Goal: Information Seeking & Learning: Learn about a topic

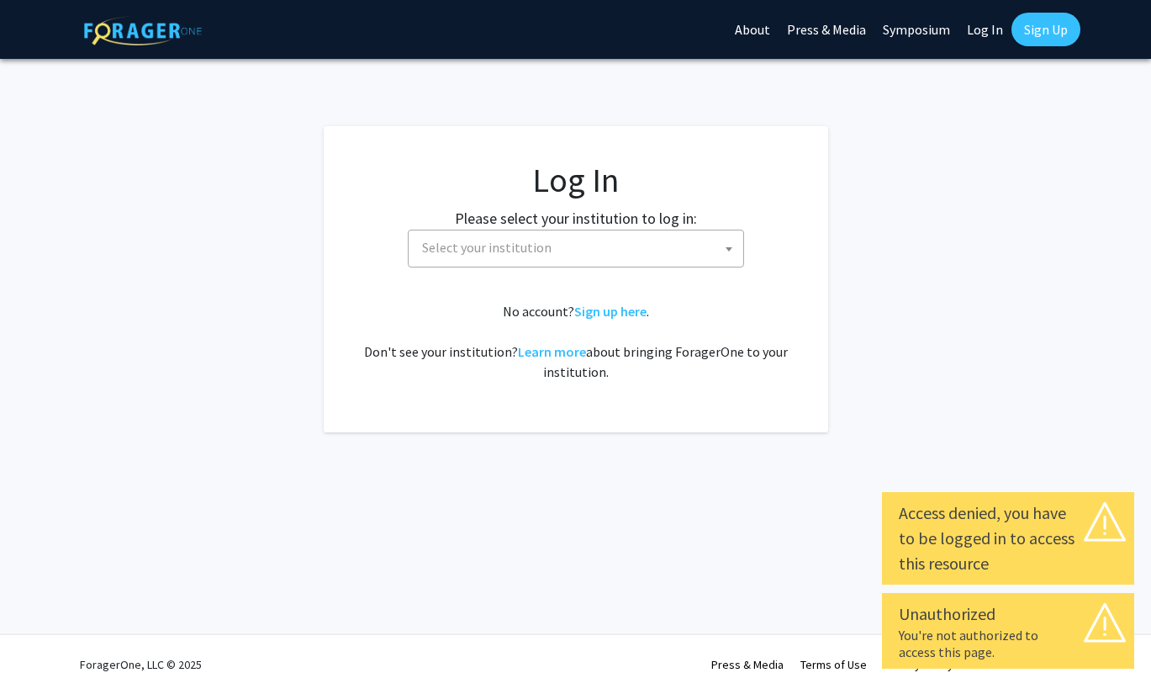
select select
click at [704, 246] on span "Select your institution" at bounding box center [579, 247] width 328 height 34
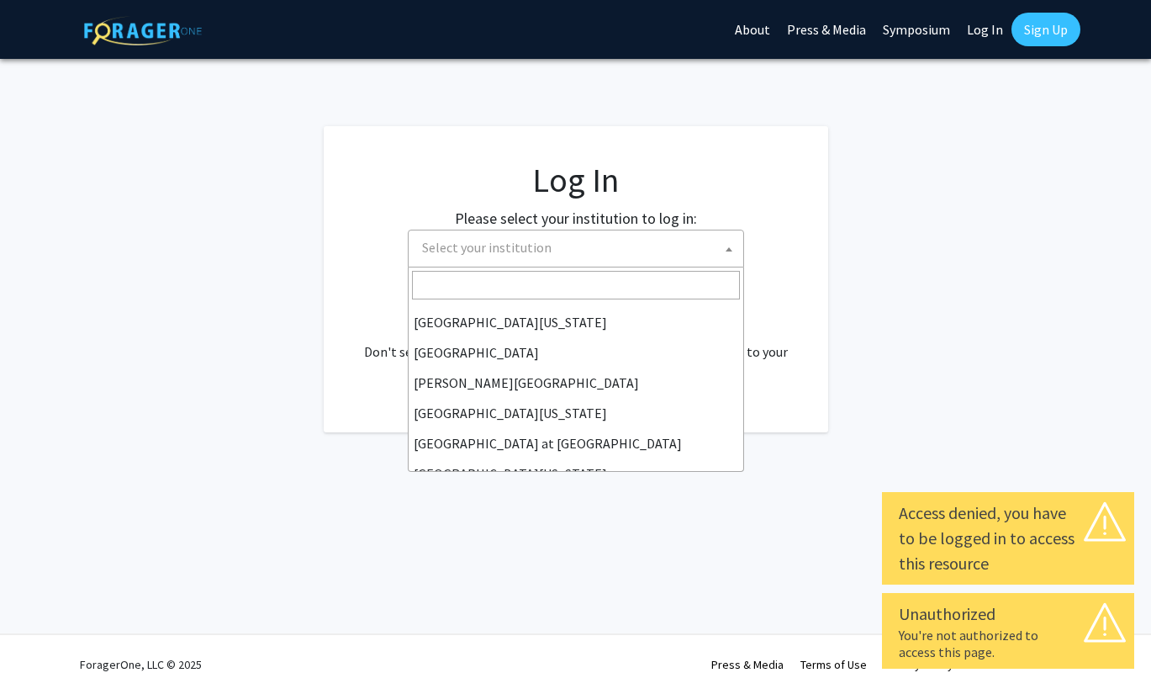
scroll to position [589, 0]
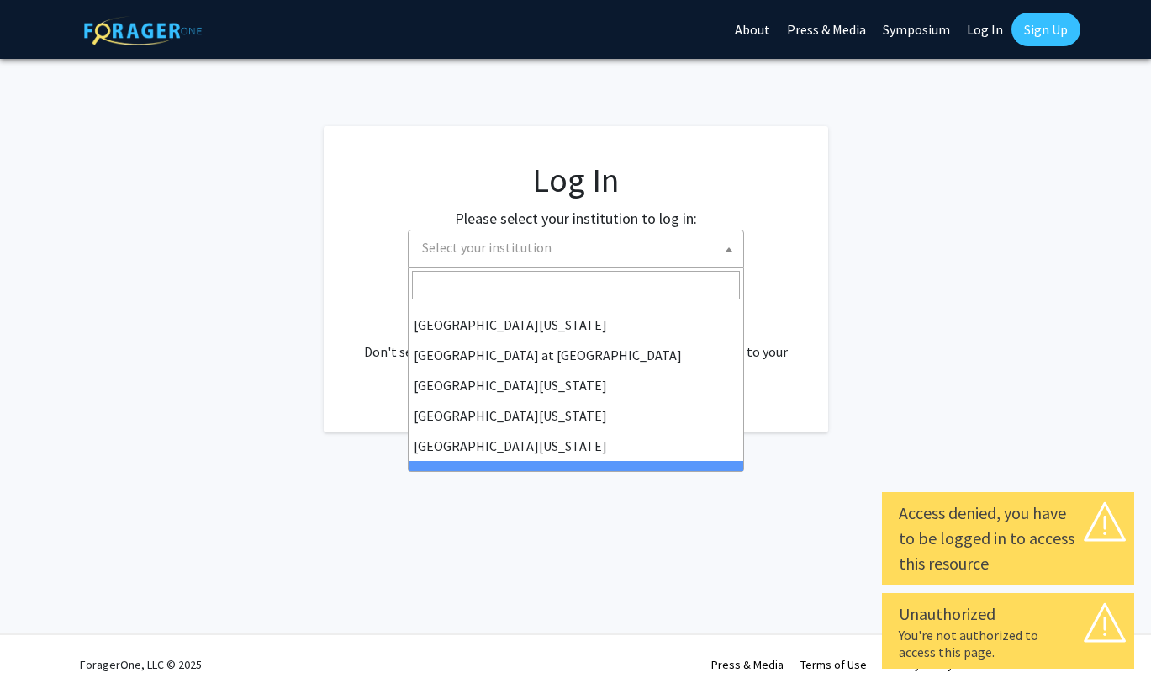
select select "21"
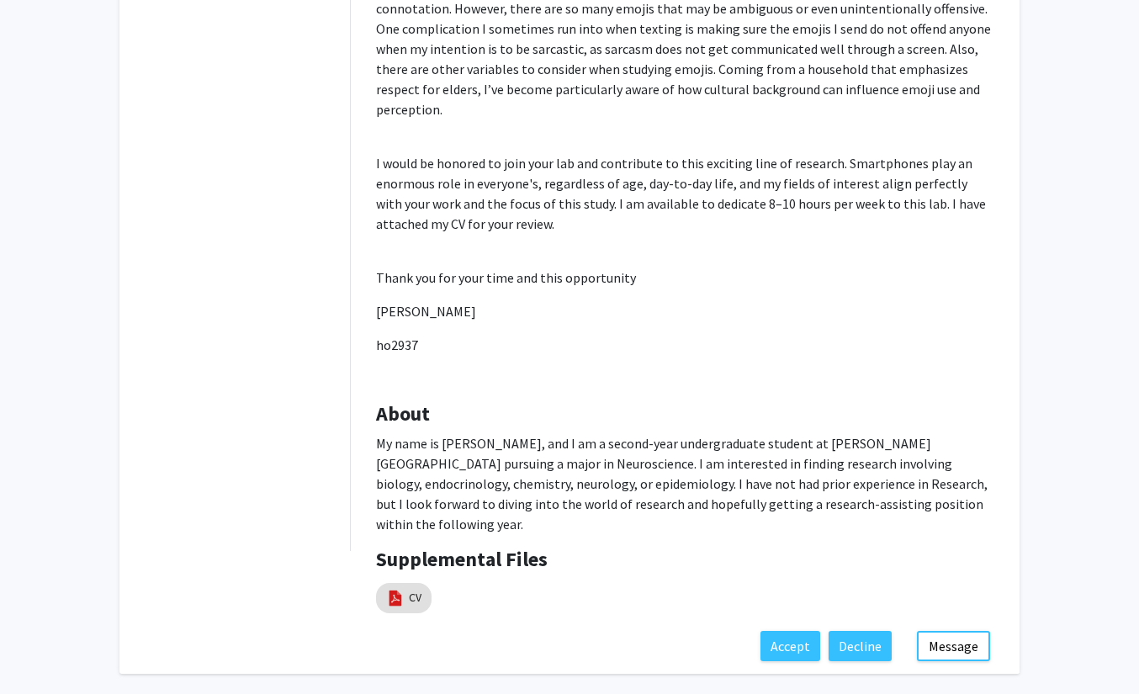
scroll to position [808, 0]
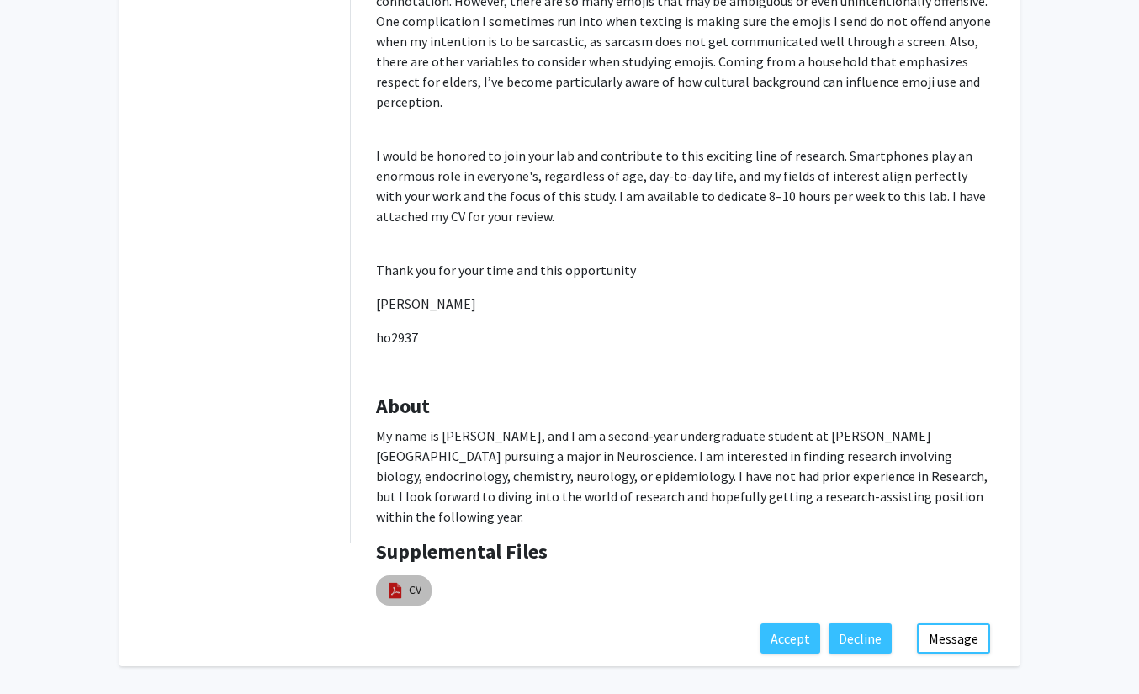
click at [407, 575] on mat-chip "CV" at bounding box center [404, 590] width 56 height 30
click at [405, 575] on mat-chip "CV" at bounding box center [404, 590] width 56 height 30
click at [402, 581] on img at bounding box center [395, 590] width 19 height 19
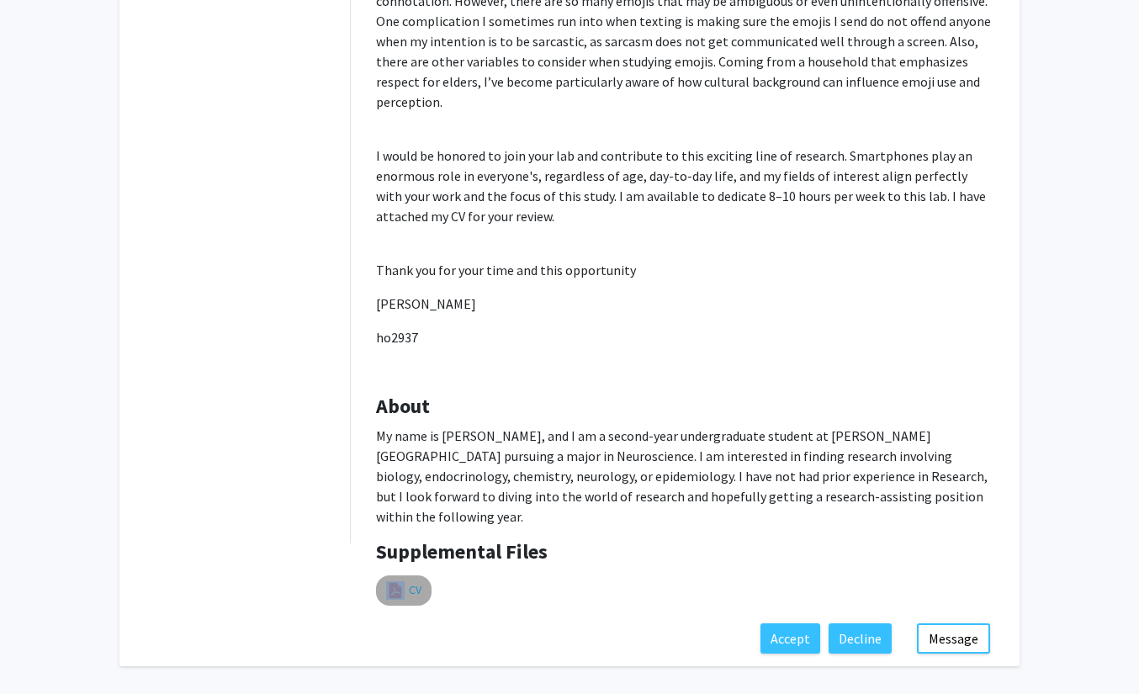
click at [411, 581] on link "CV" at bounding box center [415, 590] width 13 height 18
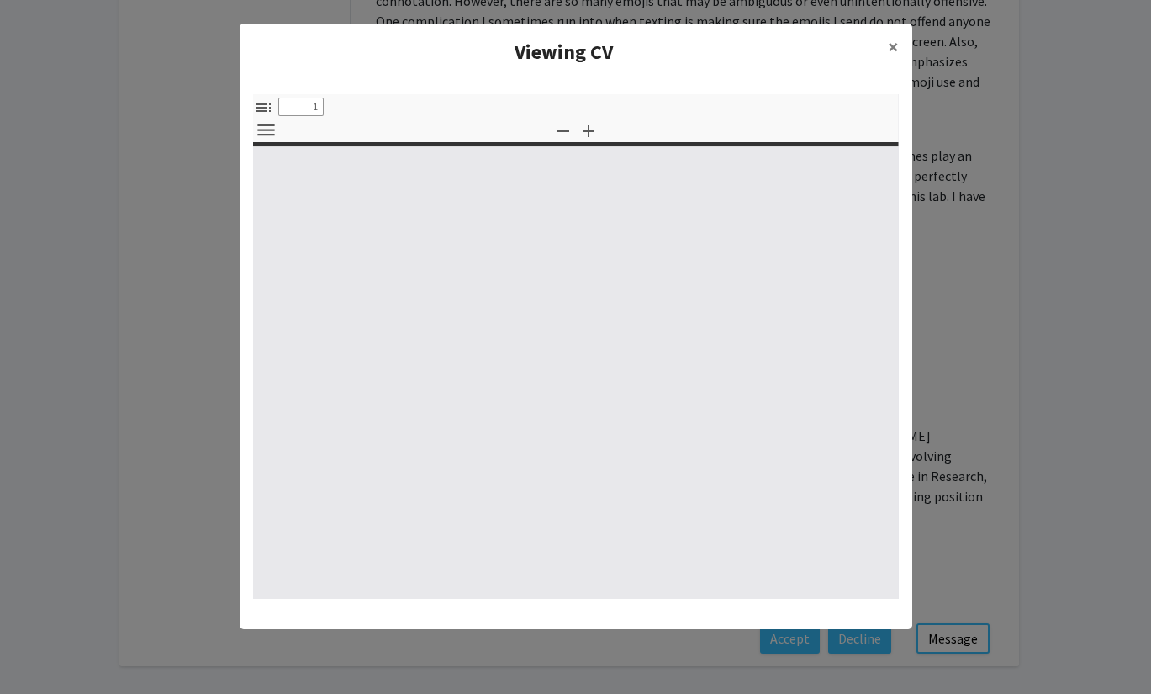
type input "0"
select select "custom"
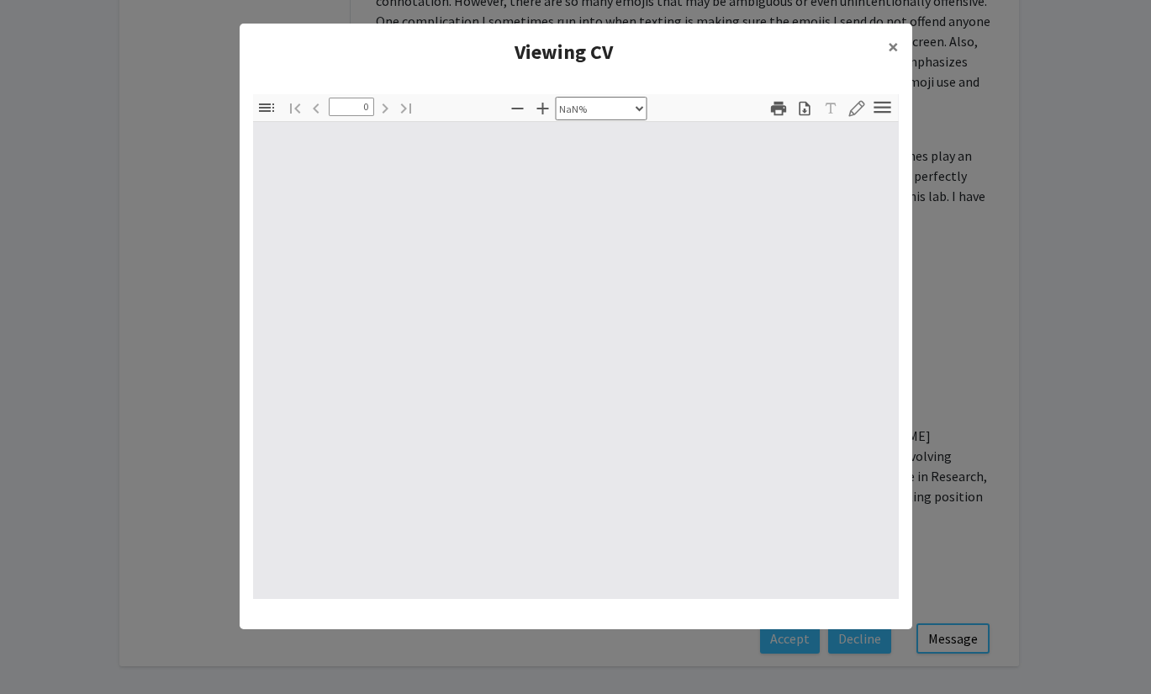
type input "1"
select select "auto"
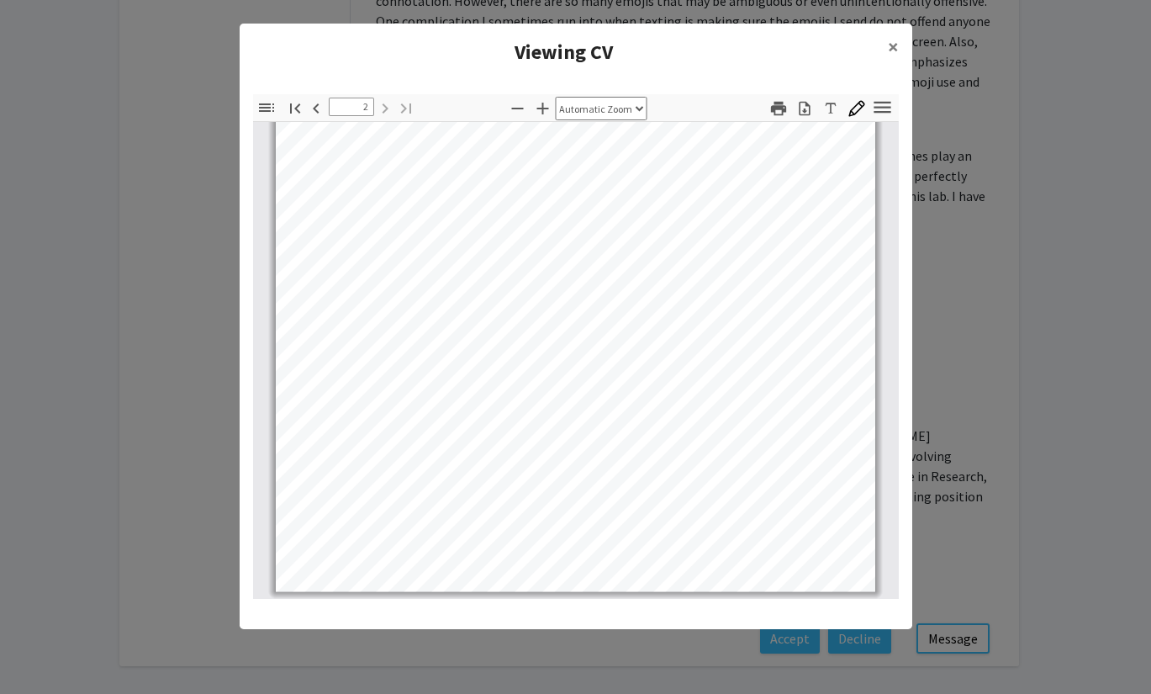
scroll to position [680, 0]
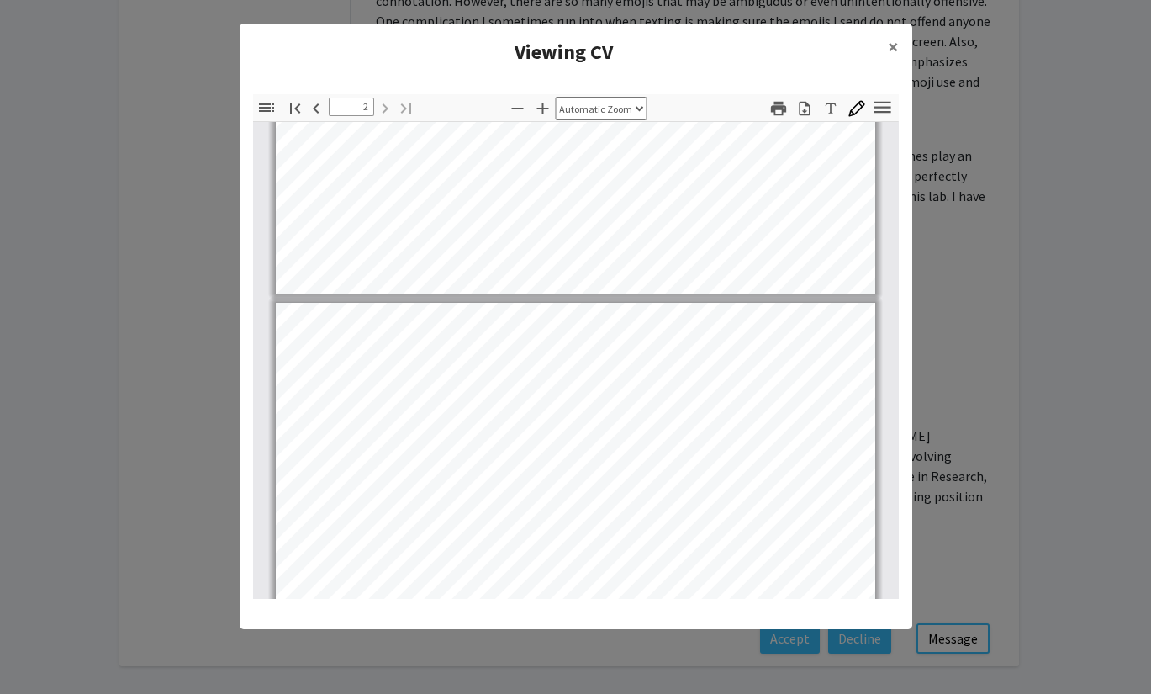
type input "1"
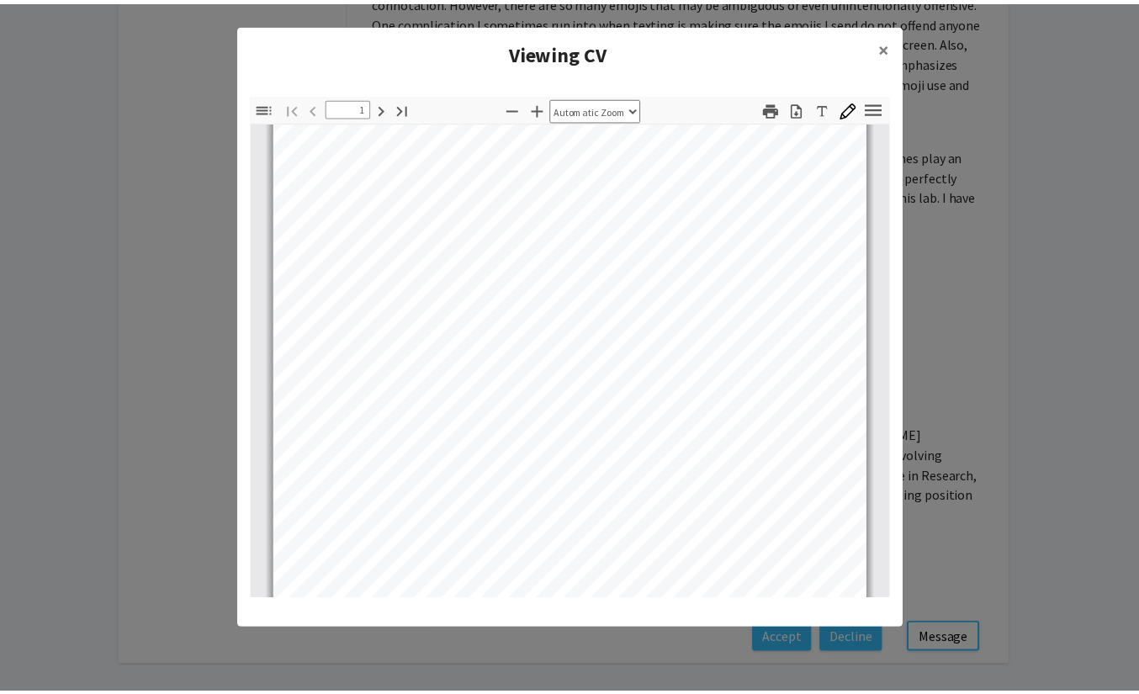
scroll to position [0, 0]
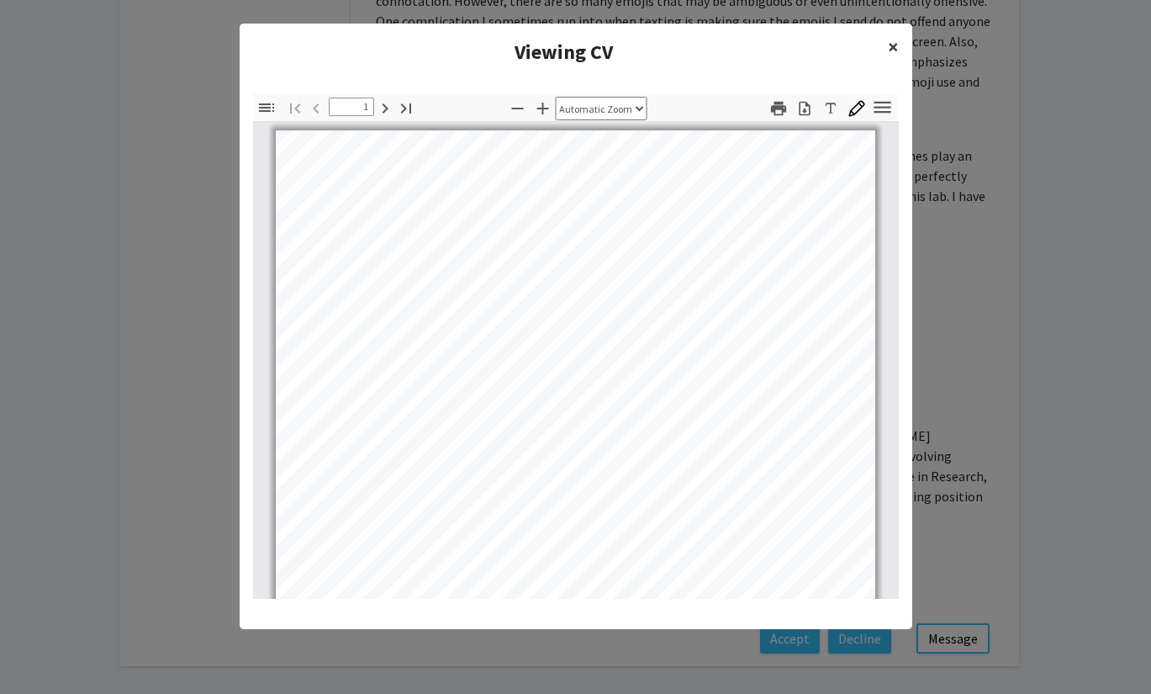
click at [896, 43] on span "×" at bounding box center [893, 47] width 11 height 26
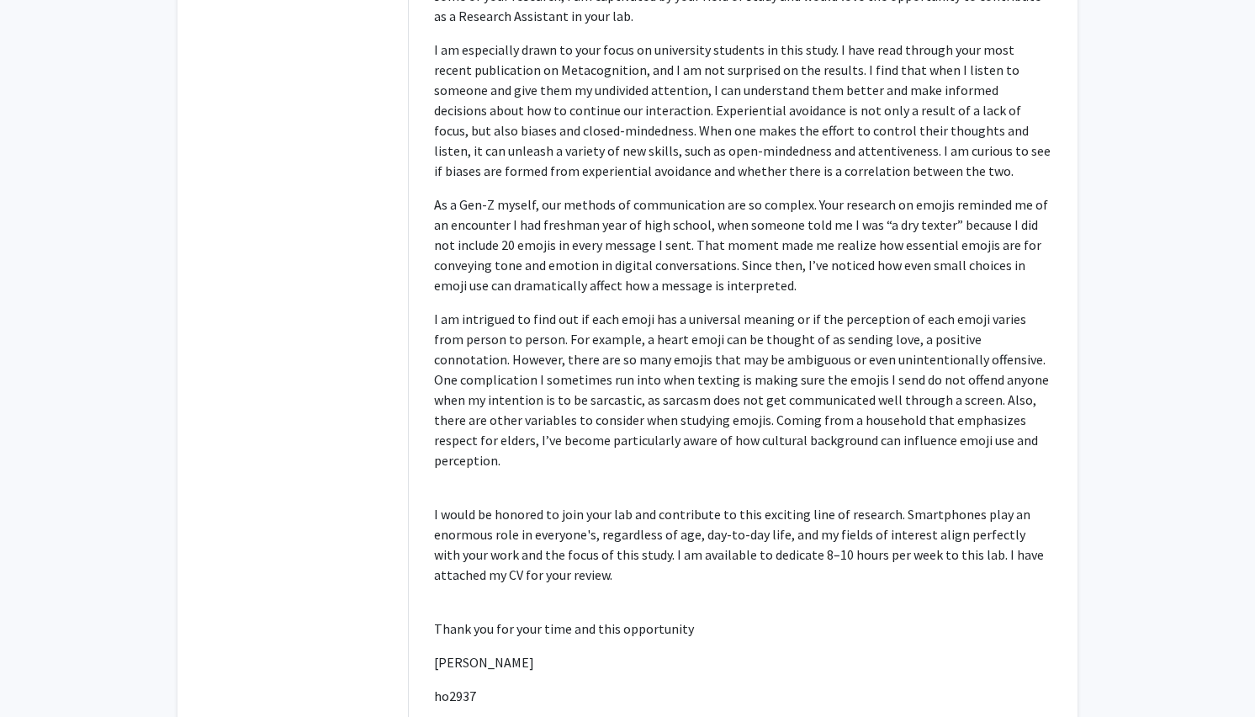
scroll to position [421, 0]
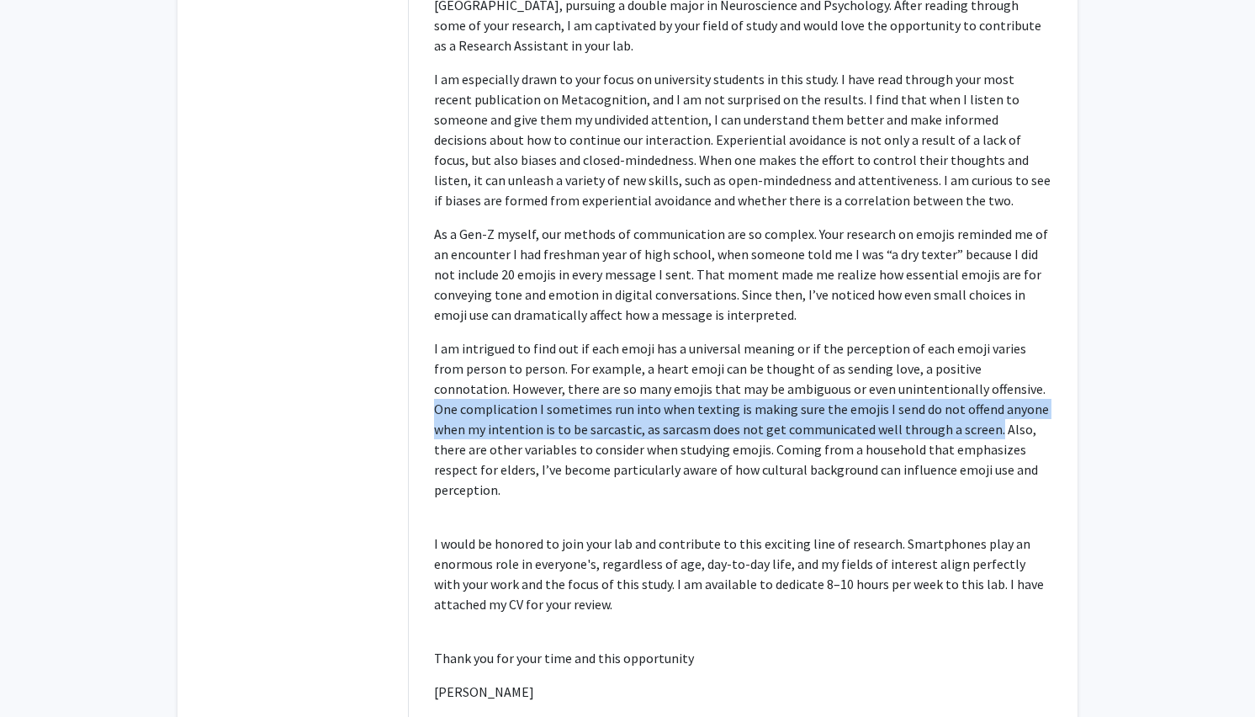
drag, startPoint x: 952, startPoint y: 409, endPoint x: 957, endPoint y: 371, distance: 38.2
click at [957, 371] on p "I am intrigued to find out if each emoji has a universal meaning or if the perc…" at bounding box center [743, 418] width 618 height 161
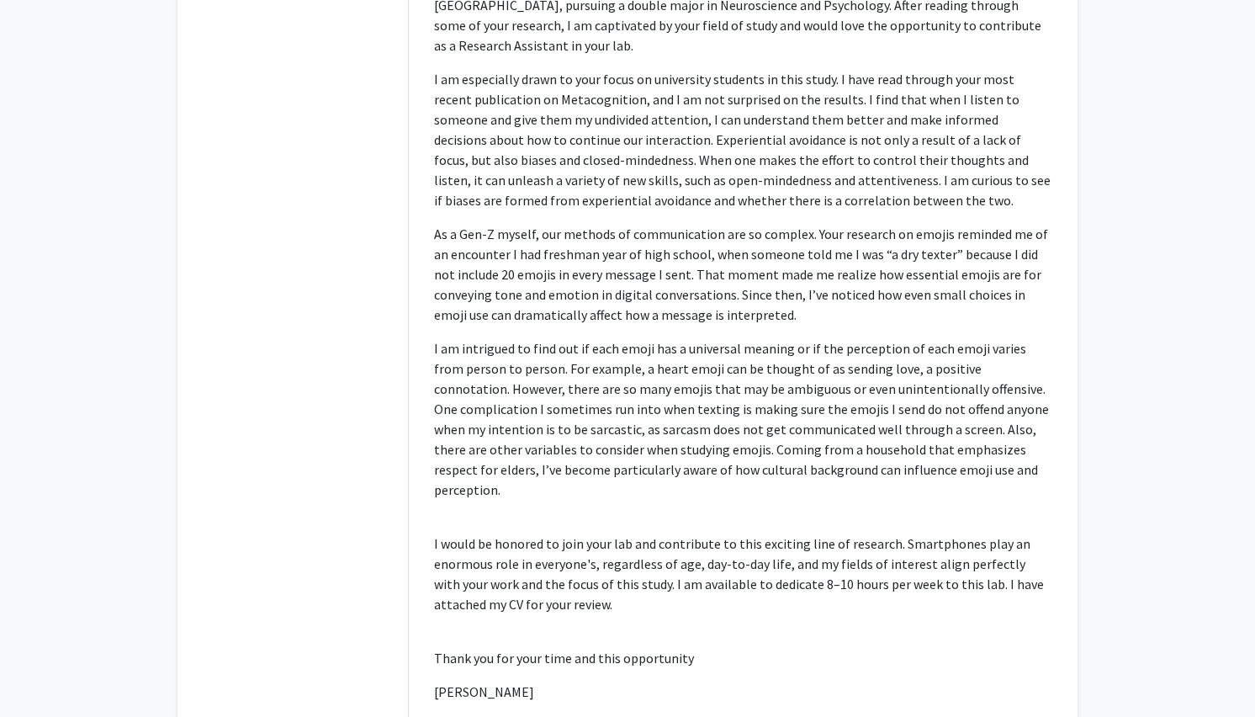
click at [747, 347] on p "I am intrigued to find out if each emoji has a universal meaning or if the perc…" at bounding box center [743, 418] width 618 height 161
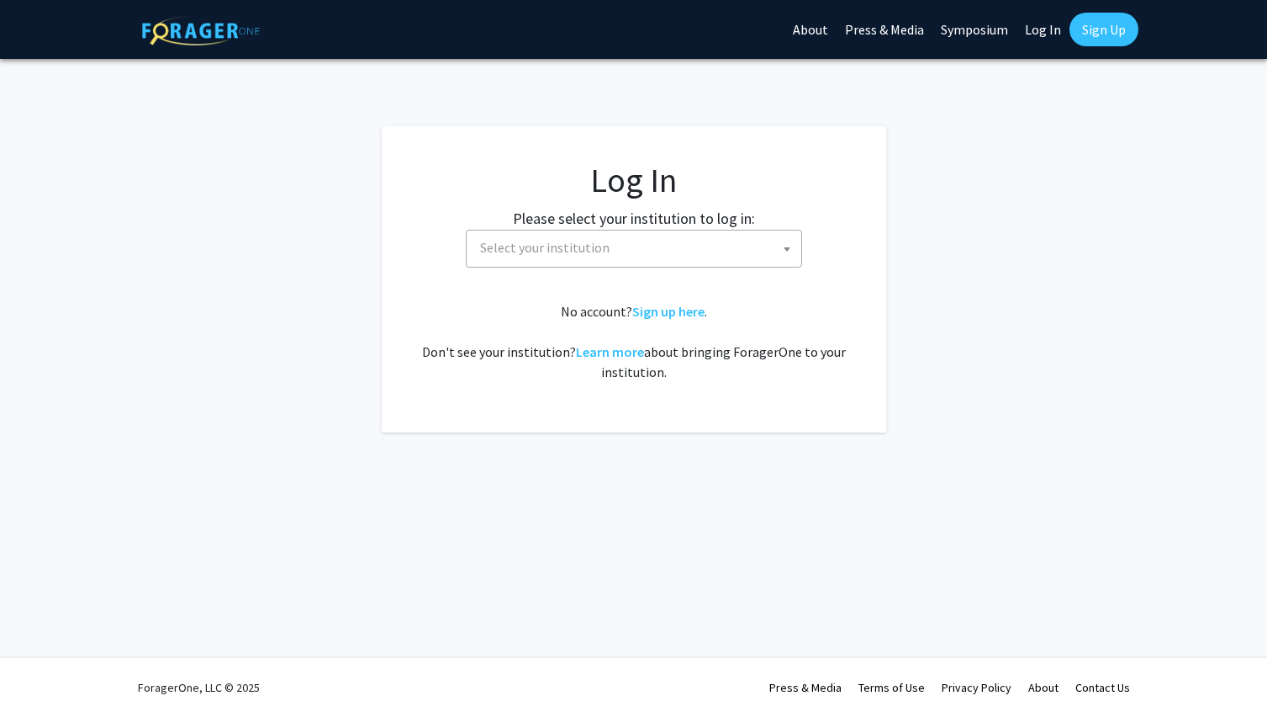
select select
